Goal: Transaction & Acquisition: Book appointment/travel/reservation

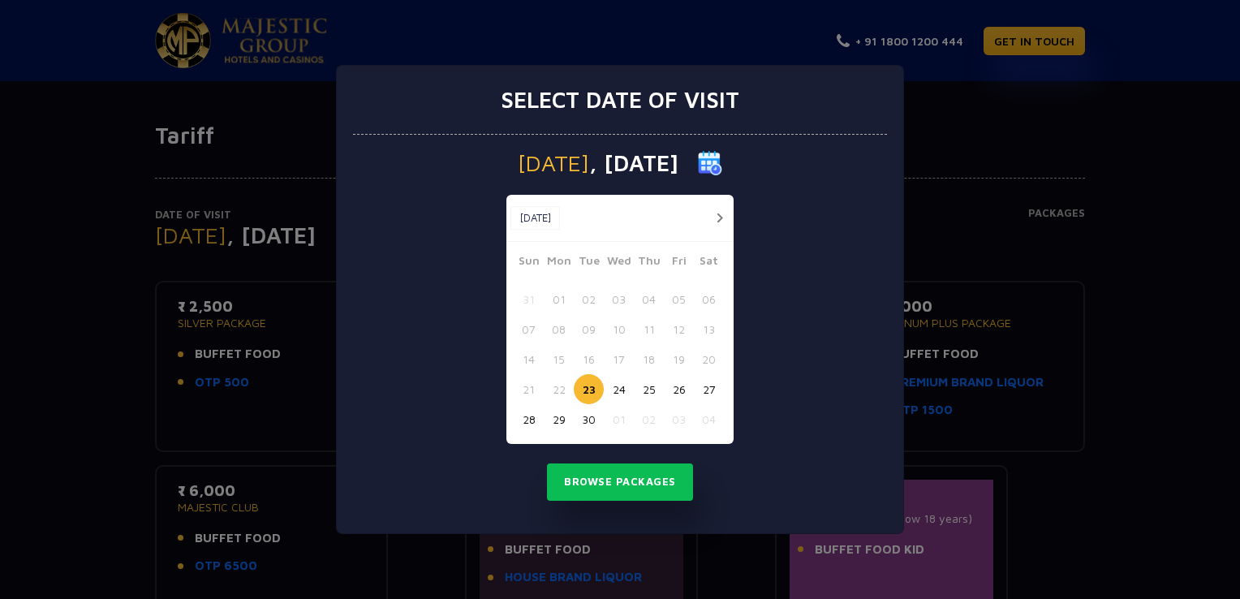
click at [722, 217] on button "button" at bounding box center [719, 218] width 20 height 20
click at [708, 331] on button "11" at bounding box center [709, 329] width 30 height 30
click at [531, 362] on button "12" at bounding box center [529, 359] width 30 height 30
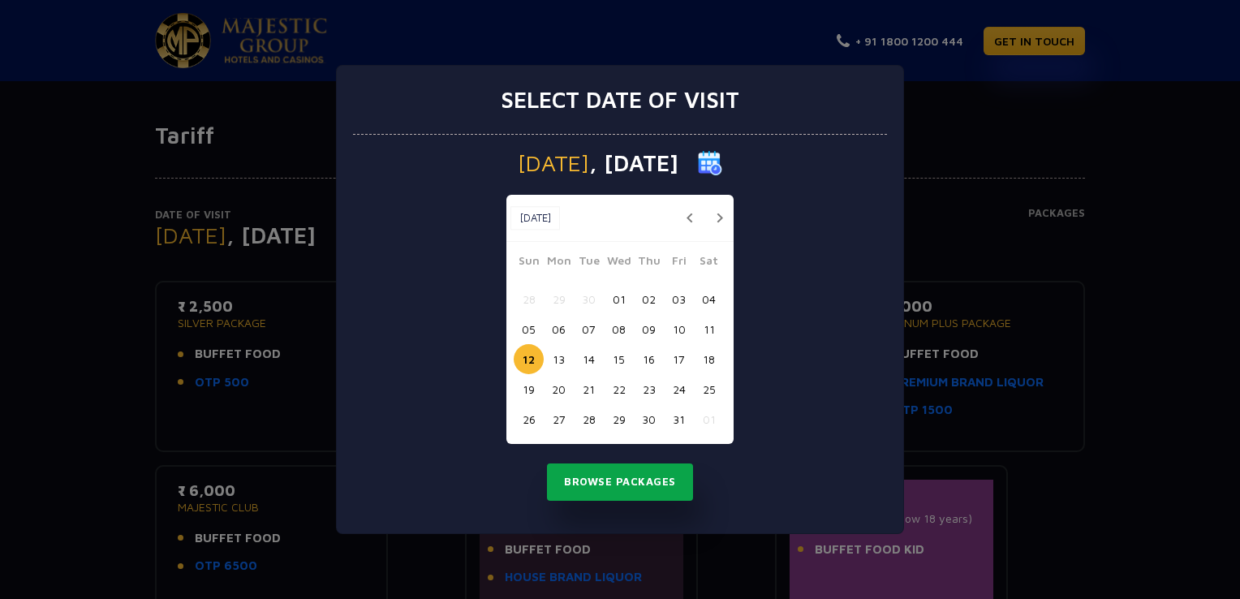
click at [619, 488] on button "Browse Packages" at bounding box center [620, 482] width 146 height 37
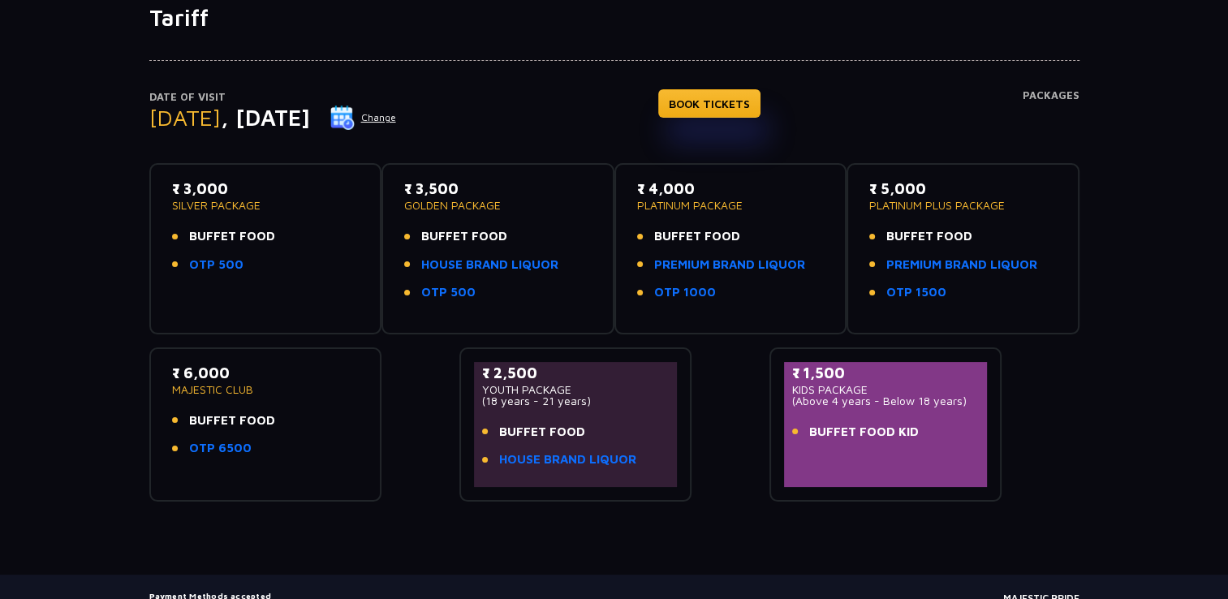
scroll to position [19, 0]
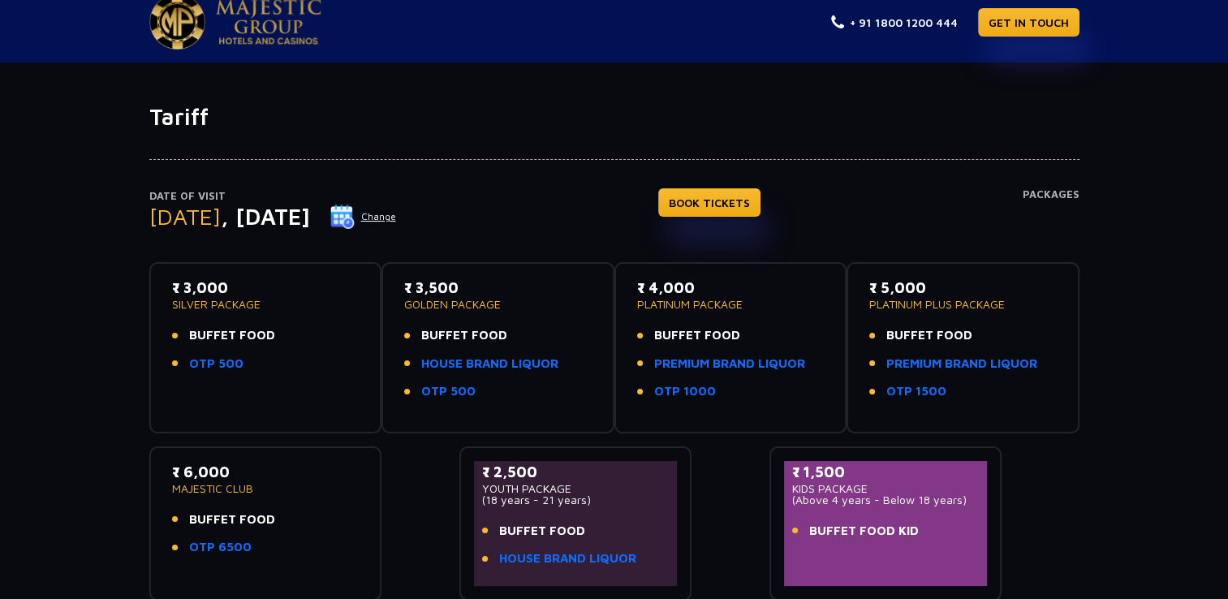
click at [279, 337] on li "BUFFET FOOD" at bounding box center [266, 335] width 188 height 19
click at [205, 288] on p "₹ 3,000" at bounding box center [266, 288] width 188 height 22
click at [745, 200] on link "BOOK TICKETS" at bounding box center [709, 202] width 102 height 28
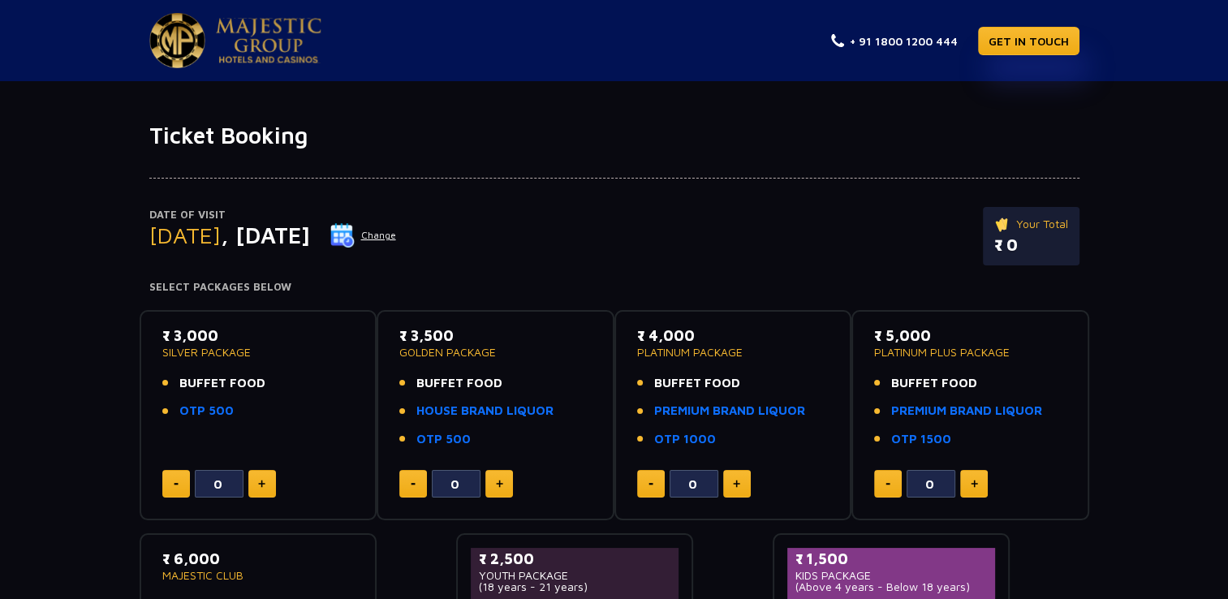
click at [262, 485] on img at bounding box center [261, 484] width 7 height 8
type input "3"
